Goal: Navigation & Orientation: Find specific page/section

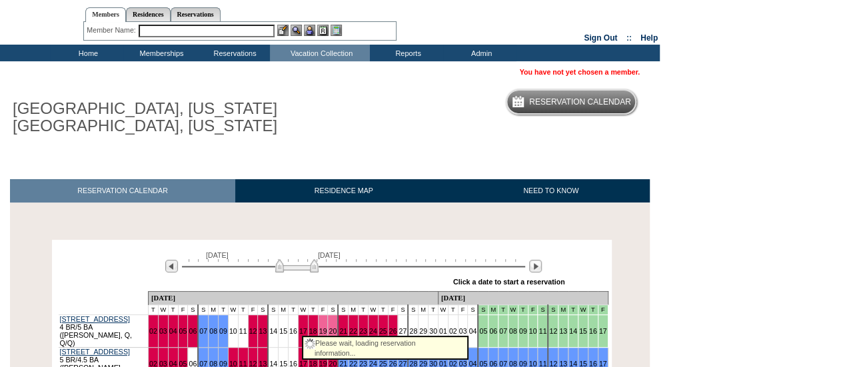
scroll to position [28, 0]
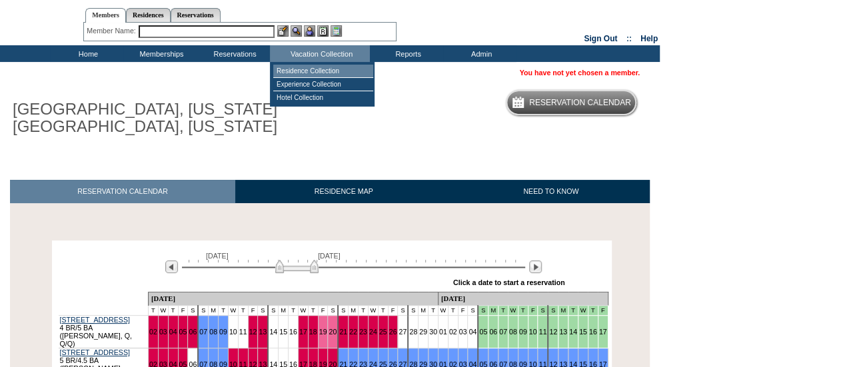
click at [305, 67] on td "Residence Collection" at bounding box center [323, 71] width 100 height 13
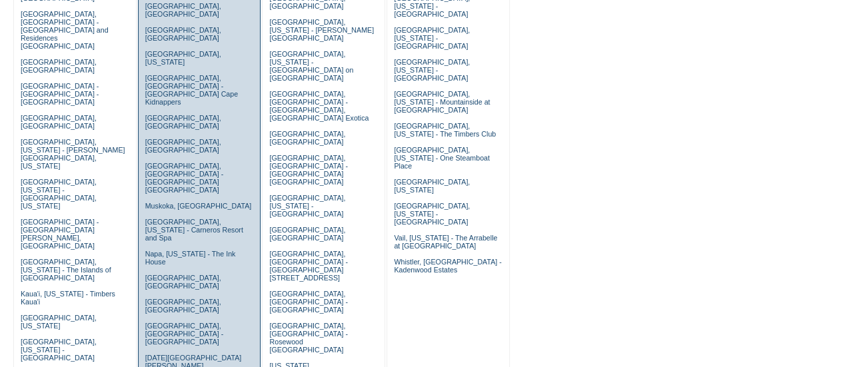
scroll to position [243, 0]
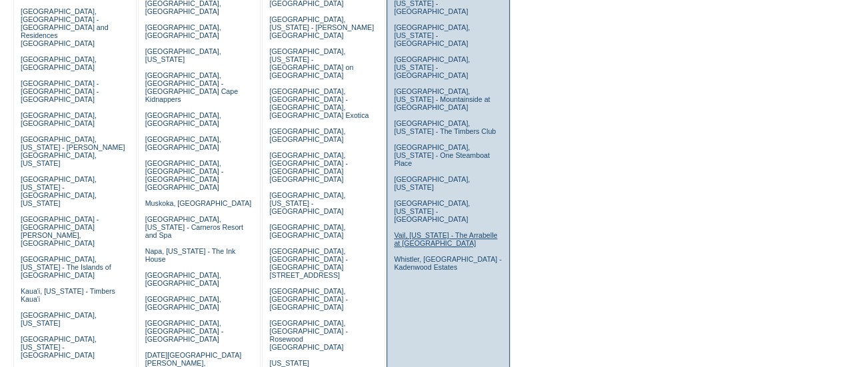
click at [405, 231] on link "Vail, Colorado - The Arrabelle at Vail Square" at bounding box center [445, 239] width 103 height 16
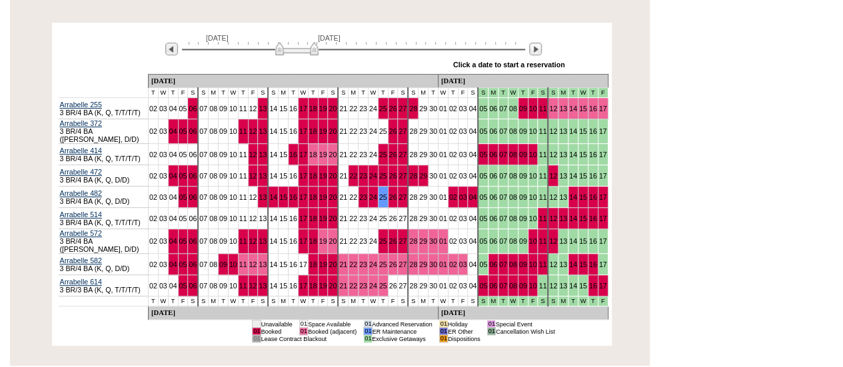
scroll to position [247, 0]
